Goal: Navigation & Orientation: Find specific page/section

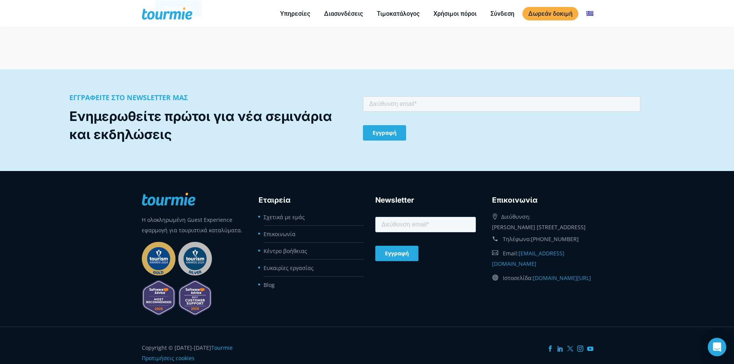
scroll to position [900, 0]
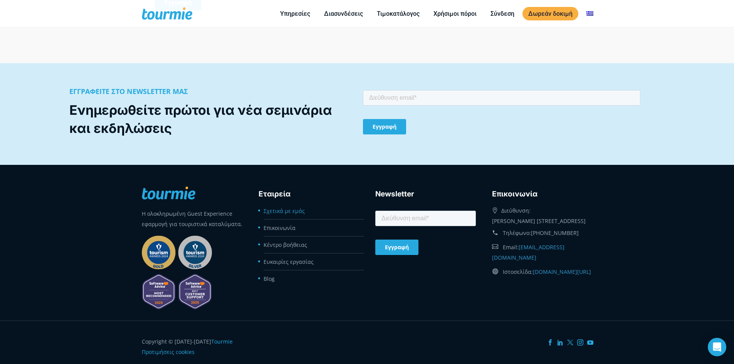
click at [285, 207] on link "Σχετικά με εμάς" at bounding box center [284, 210] width 41 height 7
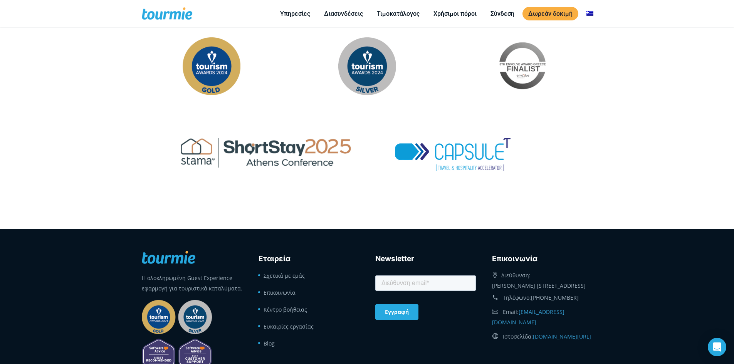
scroll to position [1400, 0]
